Goal: Navigation & Orientation: Find specific page/section

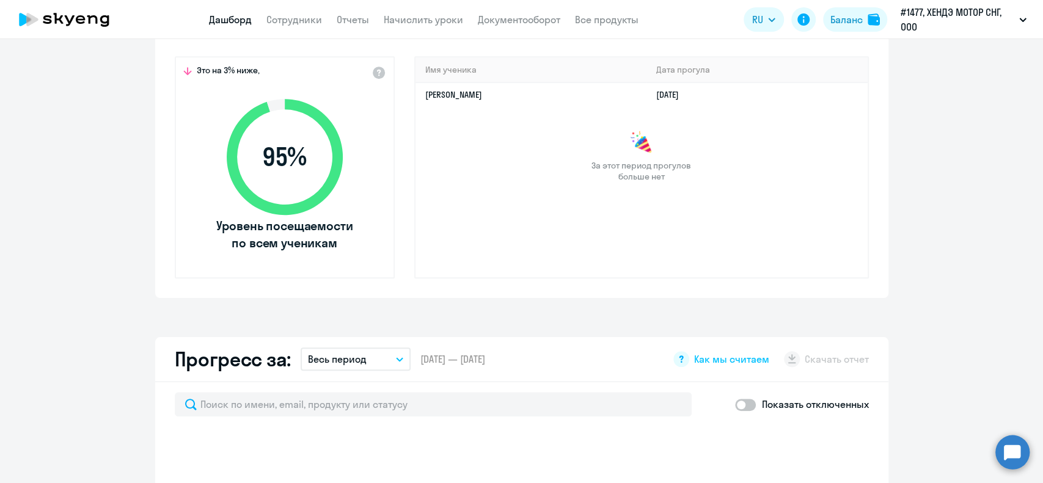
scroll to position [732, 0]
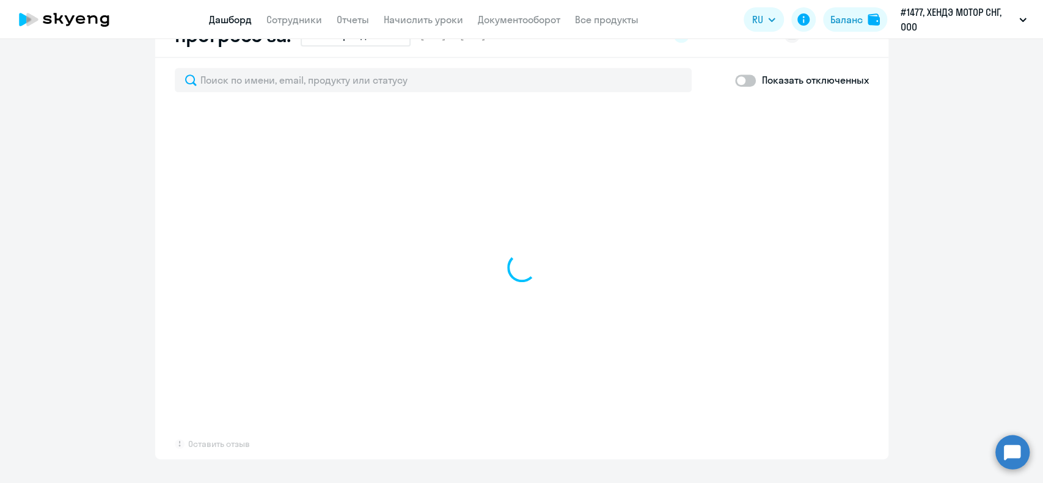
select select "30"
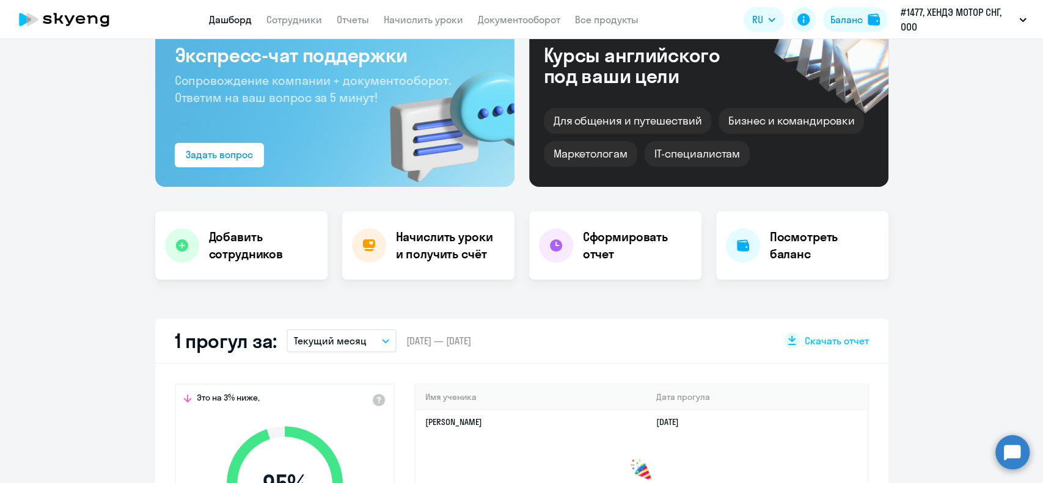
scroll to position [0, 0]
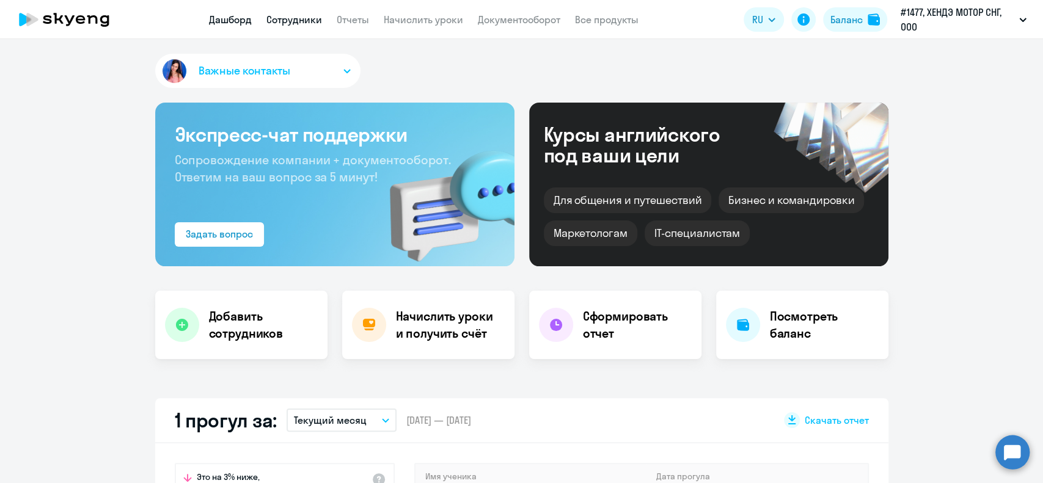
click at [306, 22] on link "Сотрудники" at bounding box center [294, 19] width 56 height 12
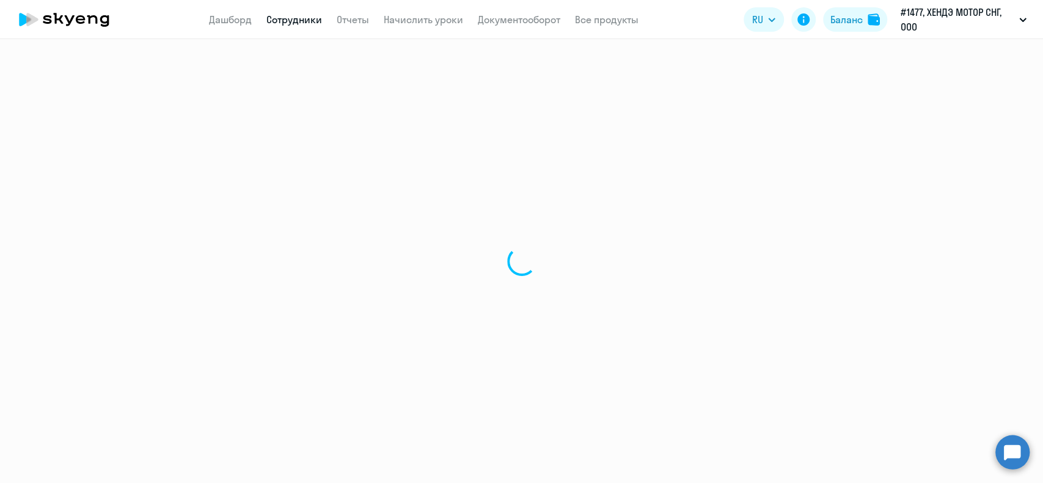
select select "30"
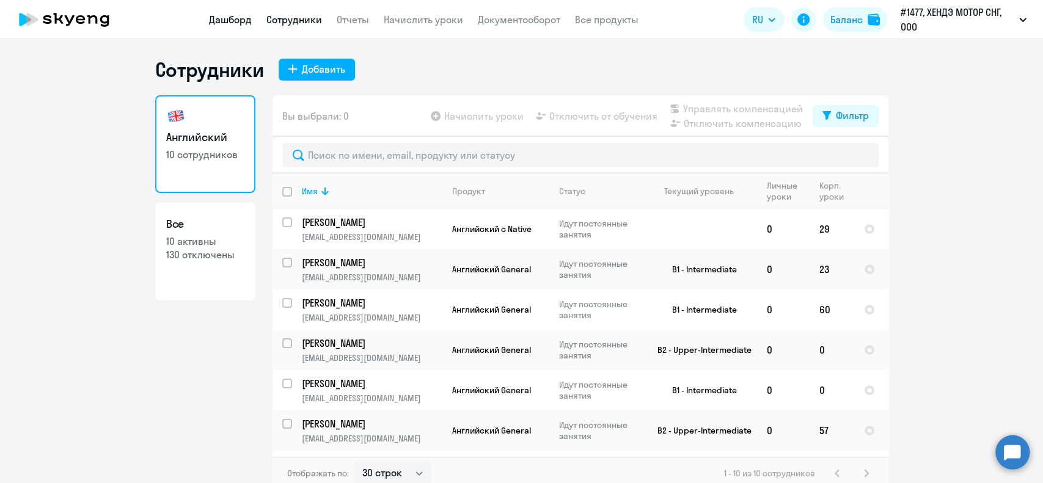
click at [244, 20] on link "Дашборд" at bounding box center [230, 19] width 43 height 12
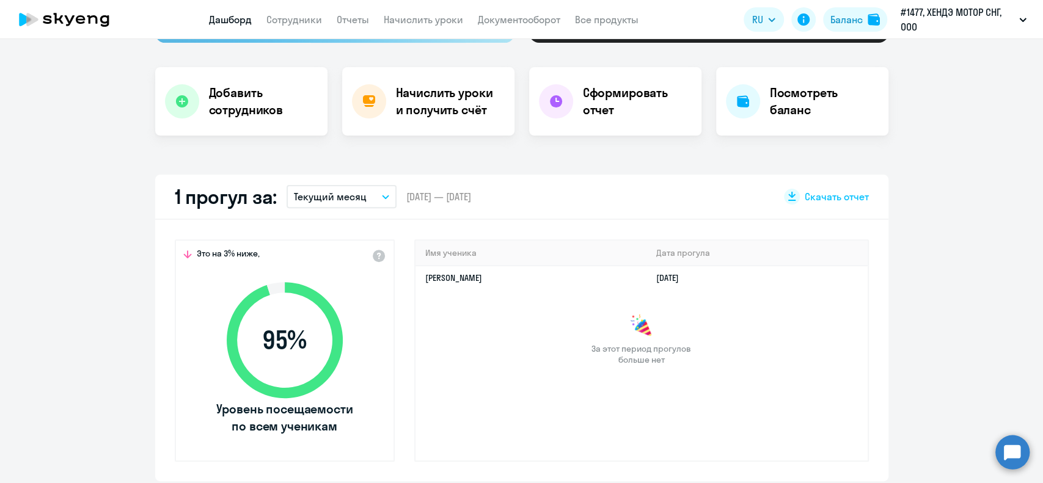
scroll to position [244, 0]
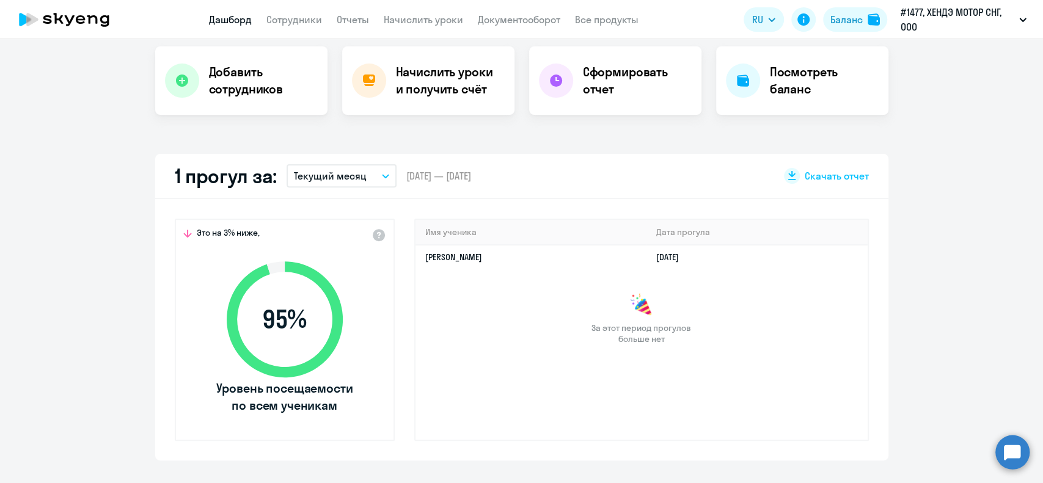
select select "30"
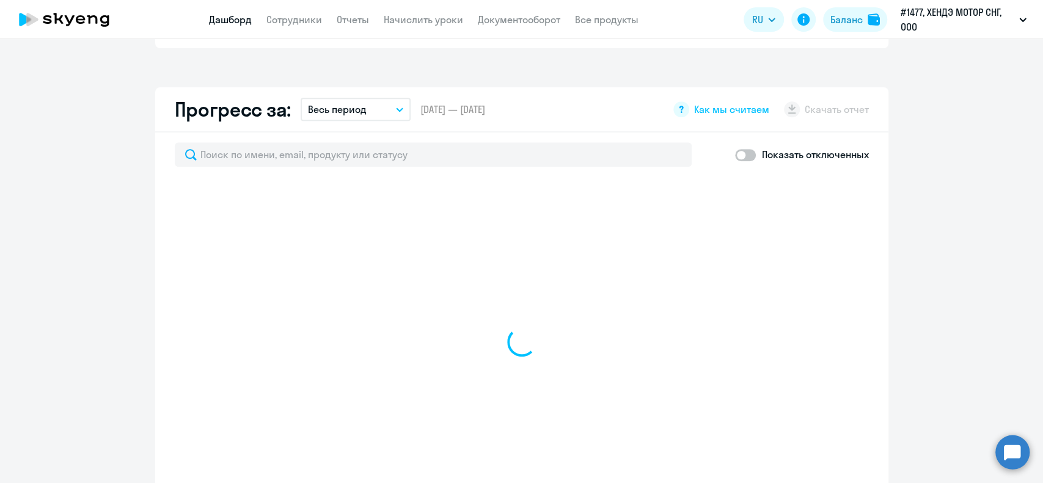
scroll to position [732, 0]
